Goal: Transaction & Acquisition: Obtain resource

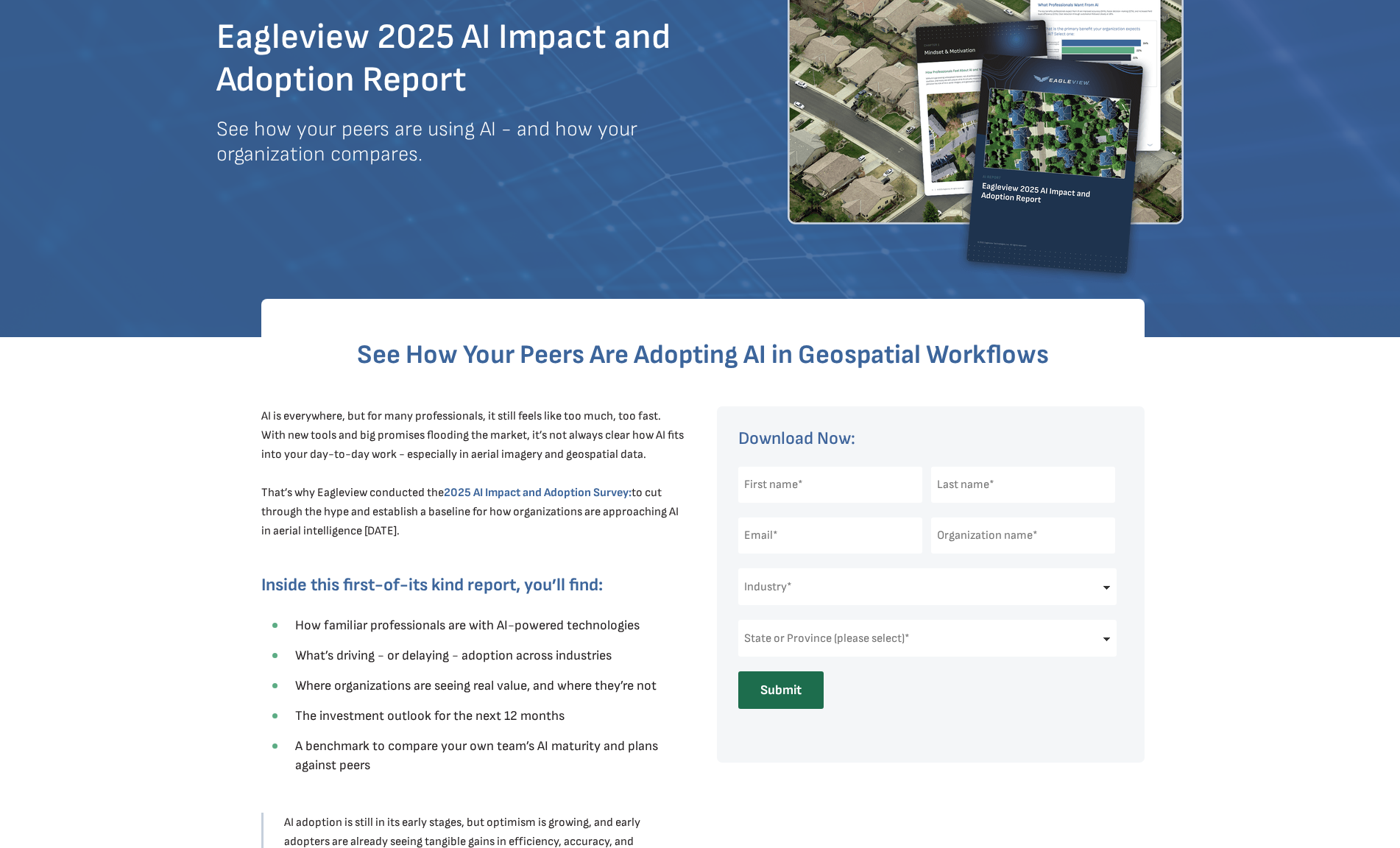
scroll to position [74, 0]
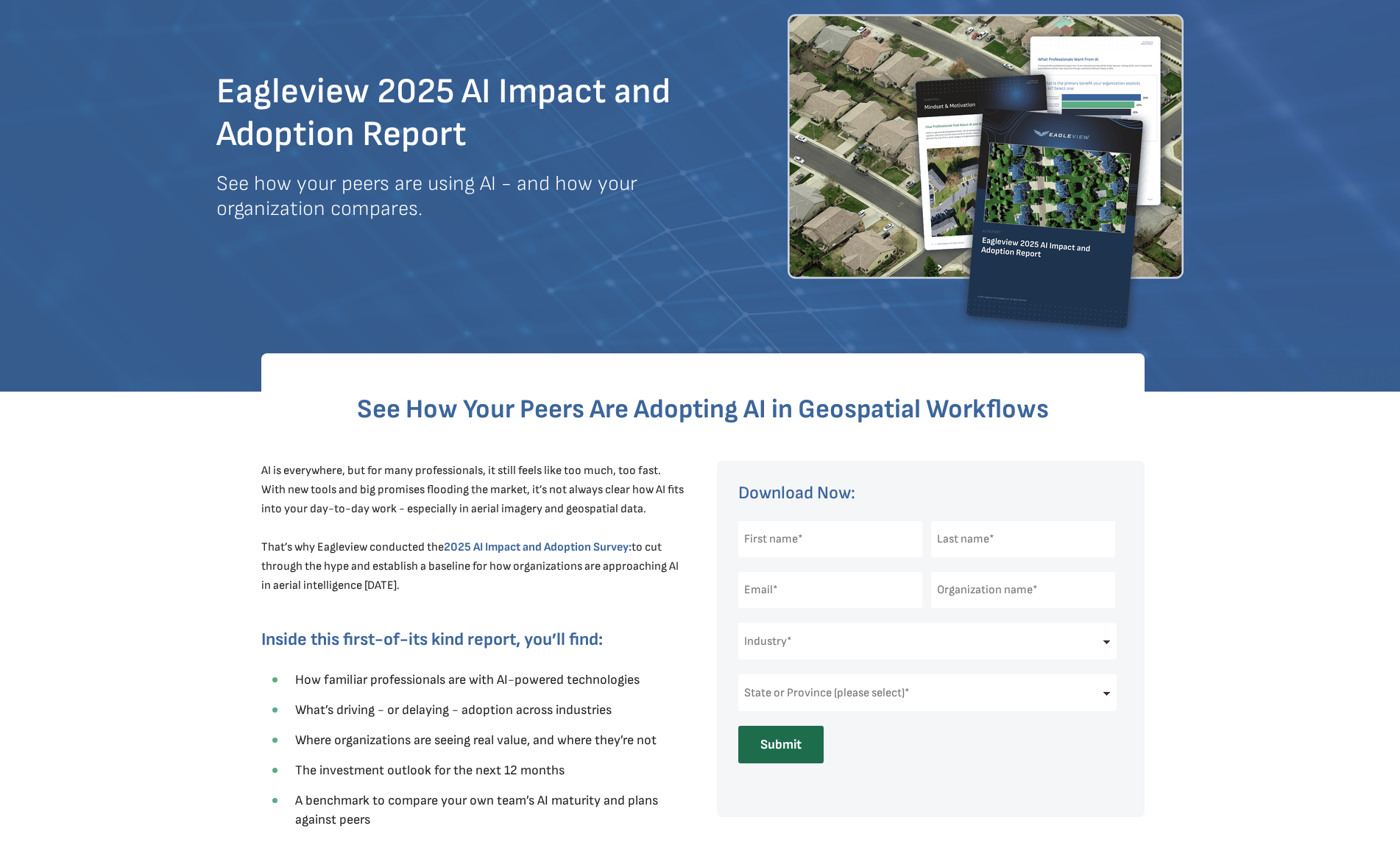
click at [822, 537] on input "text" at bounding box center [830, 539] width 184 height 36
type input "[PERSON_NAME]"
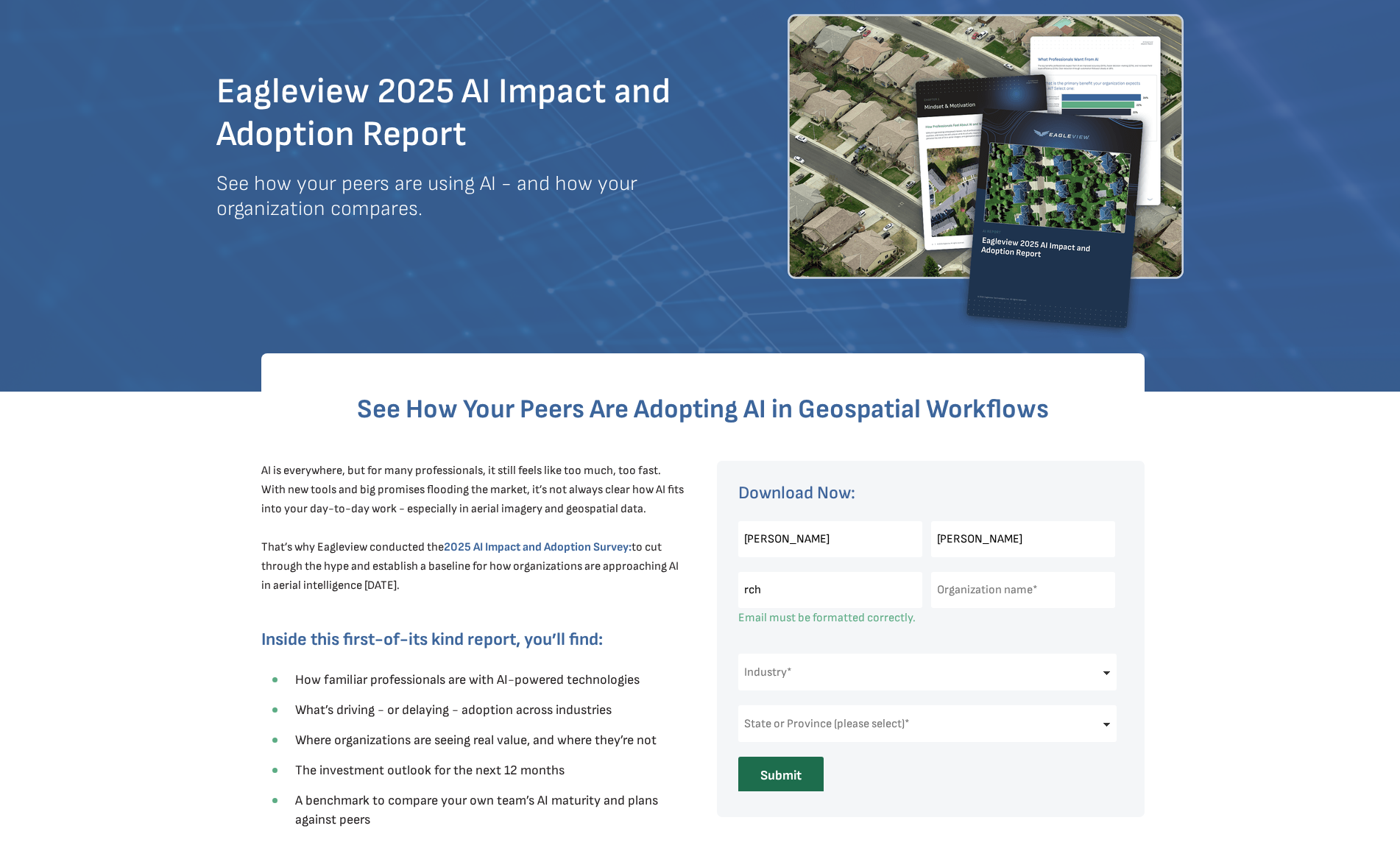
type input "[EMAIL_ADDRESS][DOMAIN_NAME]"
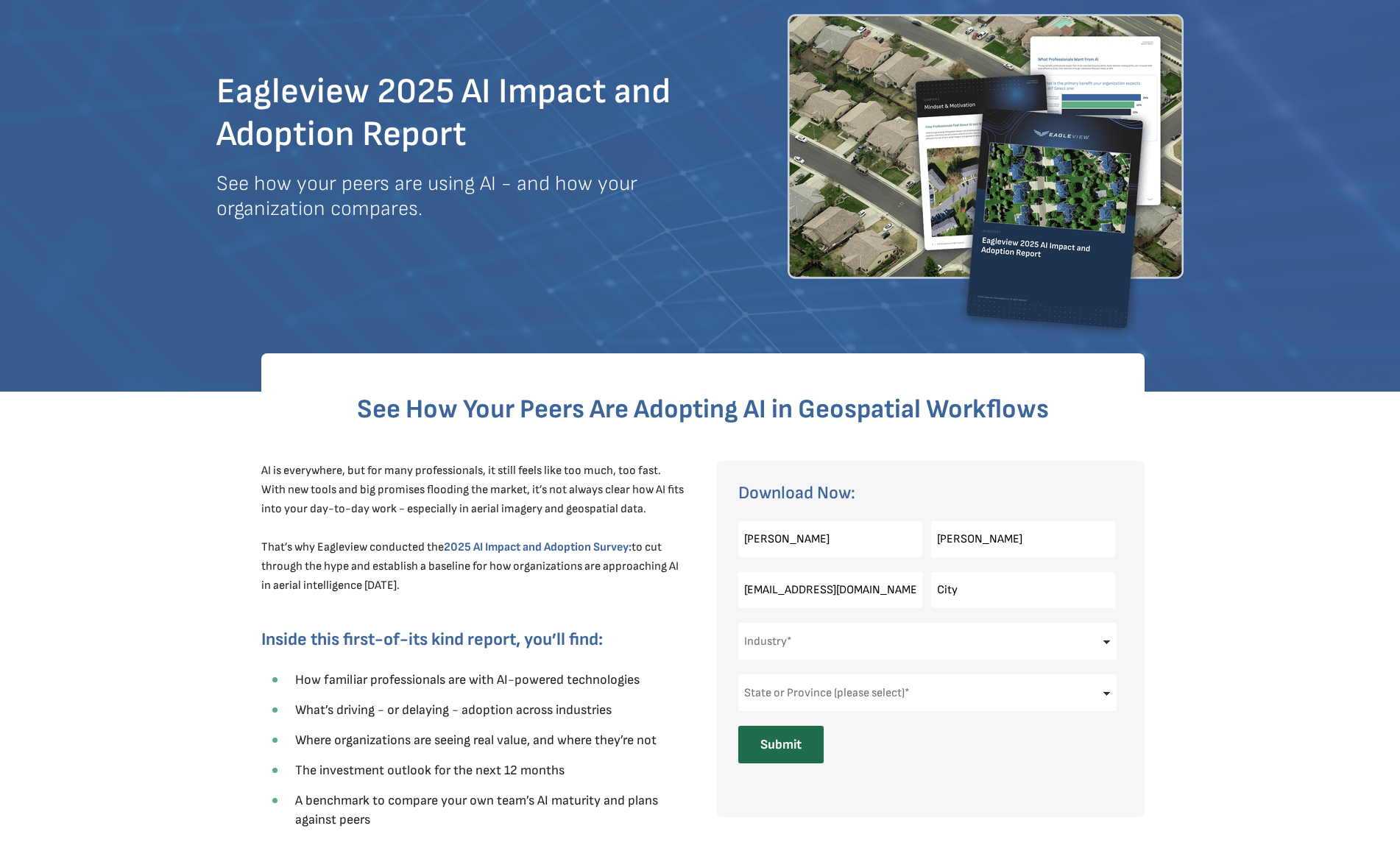
click at [963, 596] on input "City" at bounding box center [1023, 590] width 184 height 36
type input "C"
type input "City of [GEOGRAPHIC_DATA] ([GEOGRAPHIC_DATA])"
click at [898, 640] on select "Industry* Architects & Engineering Construction Electric/Gas Utilities Governme…" at bounding box center [928, 641] width 379 height 37
select select "Government"
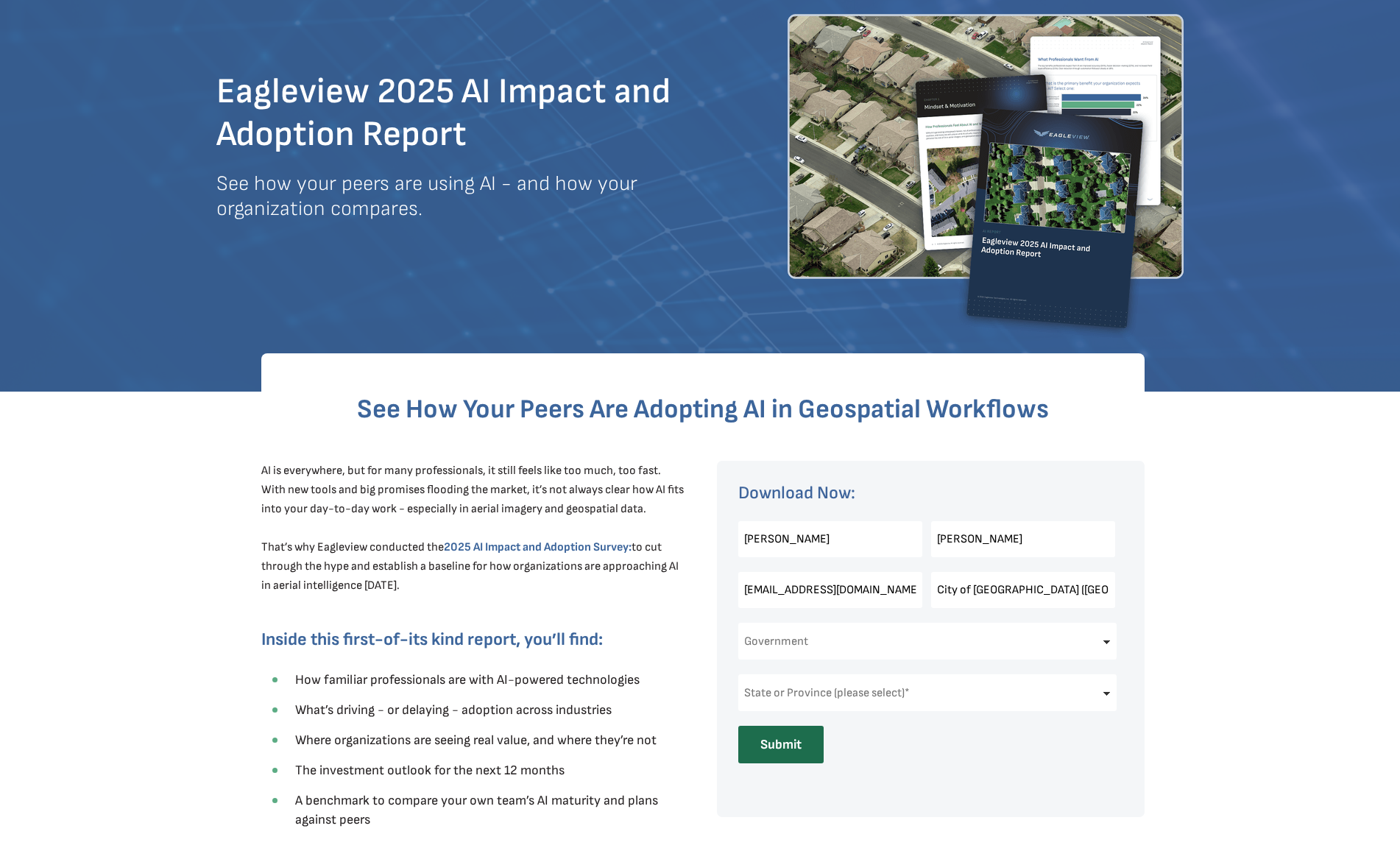
click at [739, 623] on select "Industry* Architects & Engineering Construction Electric/Gas Utilities Governme…" at bounding box center [928, 641] width 379 height 37
click at [885, 694] on select "State or Province (please select)* [US_STATE] [US_STATE] [GEOGRAPHIC_DATA] [US_…" at bounding box center [928, 692] width 379 height 37
select select "[US_STATE]"
click at [739, 674] on select "State or Province (please select)* [US_STATE] [US_STATE] [GEOGRAPHIC_DATA] [US_…" at bounding box center [928, 692] width 379 height 37
click at [1265, 737] on div at bounding box center [700, 718] width 1400 height 654
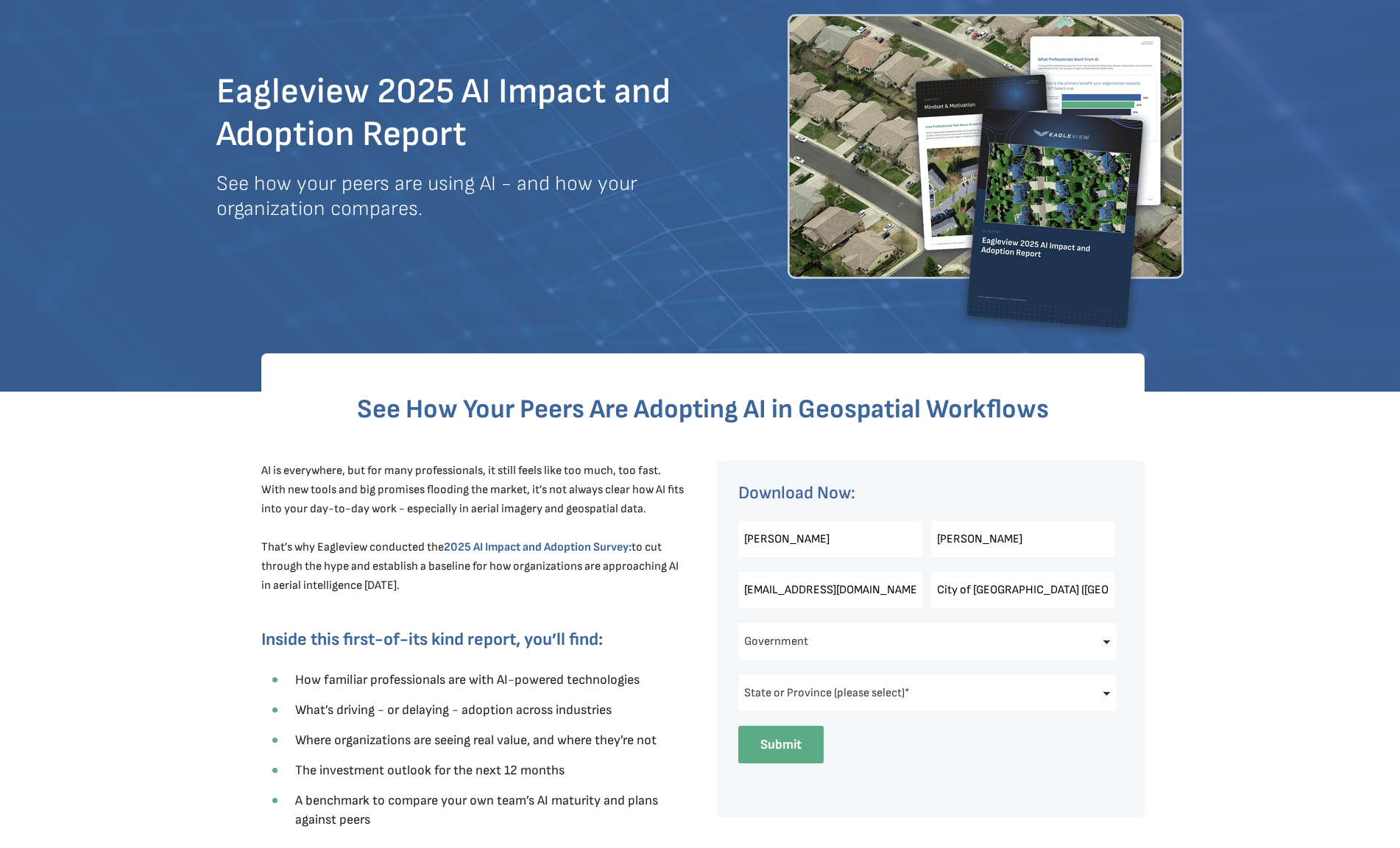
click at [796, 743] on input "Submit" at bounding box center [781, 744] width 86 height 37
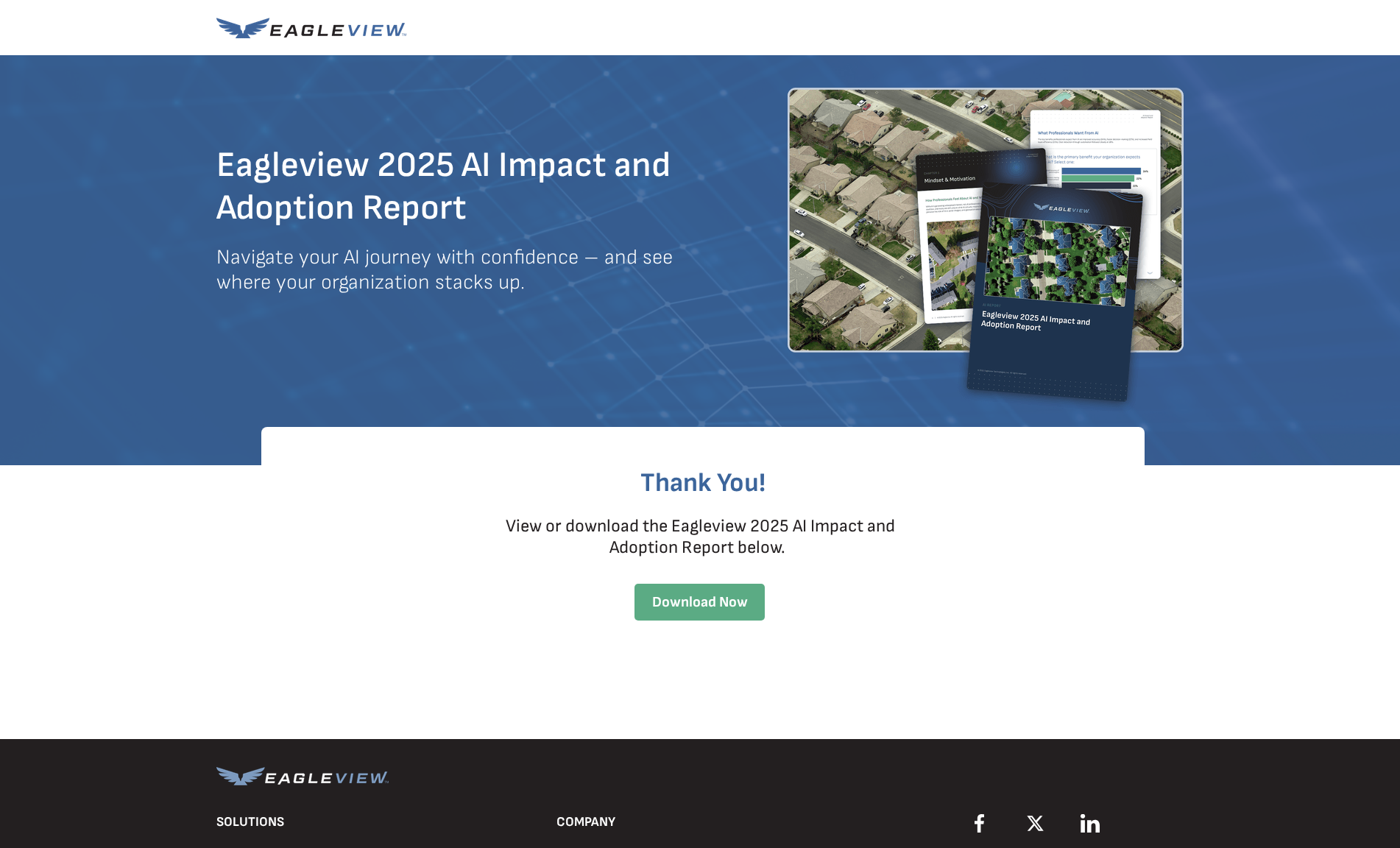
click at [721, 604] on span "Download Now" at bounding box center [699, 602] width 130 height 18
